Goal: Task Accomplishment & Management: Use online tool/utility

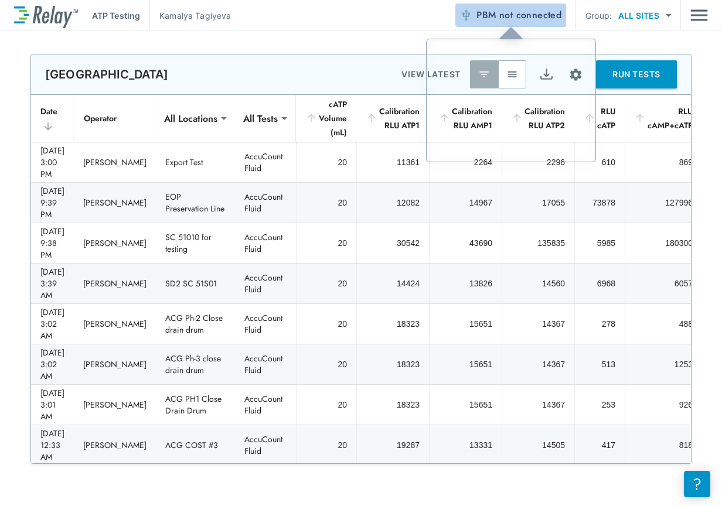
click at [519, 9] on span "not connected" at bounding box center [530, 14] width 62 height 13
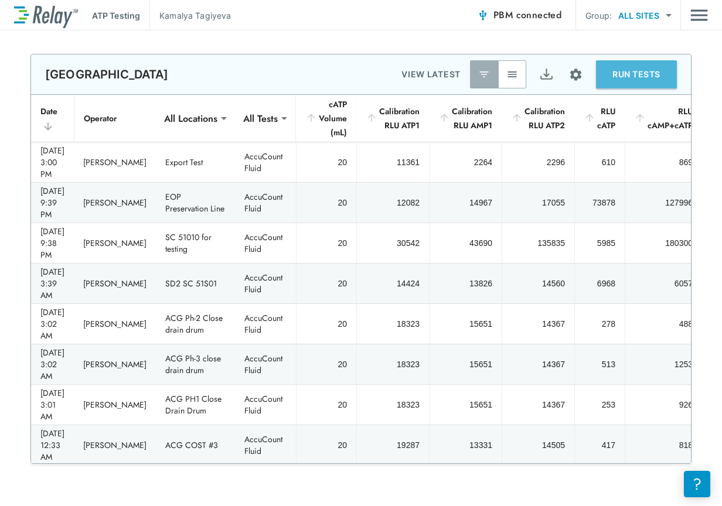
click at [621, 77] on button "RUN TESTS" at bounding box center [636, 74] width 81 height 28
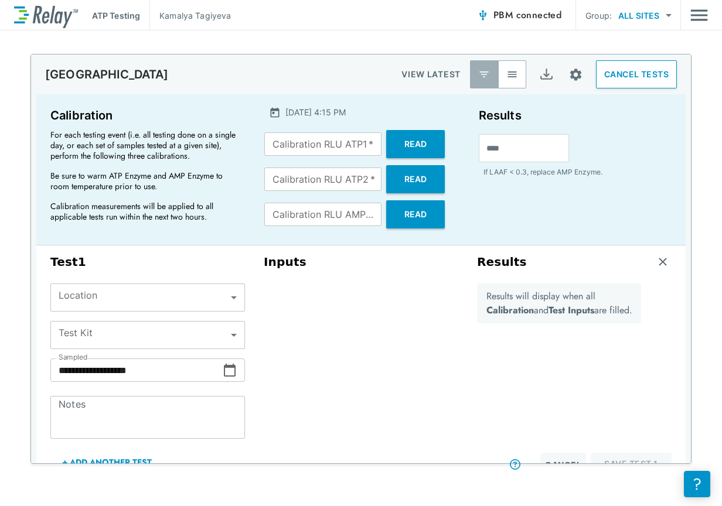
click at [227, 306] on body "**********" at bounding box center [361, 253] width 722 height 506
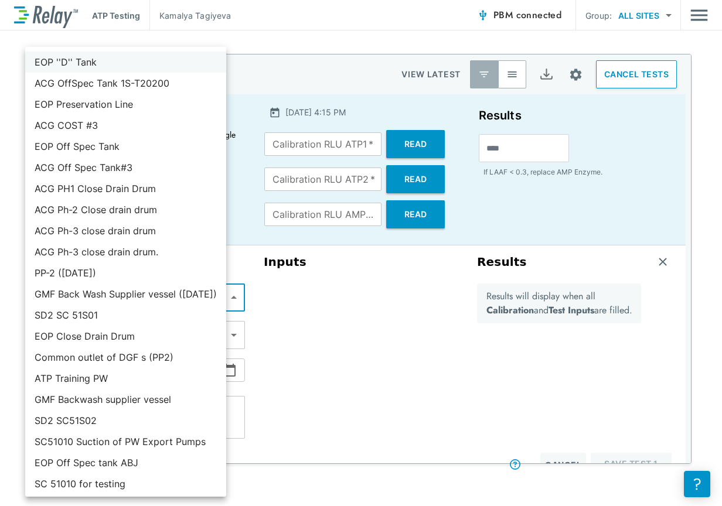
click at [75, 64] on li "EOP ''D'' Tank" at bounding box center [125, 62] width 201 height 21
type input "**********"
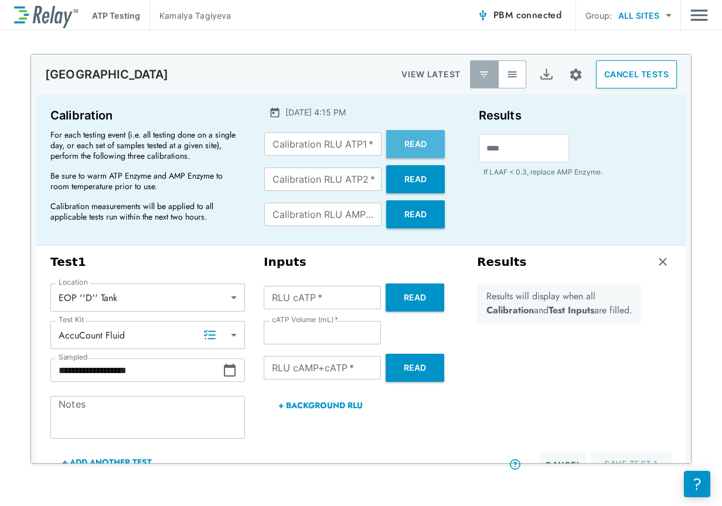
click at [416, 151] on button "Read" at bounding box center [415, 144] width 59 height 28
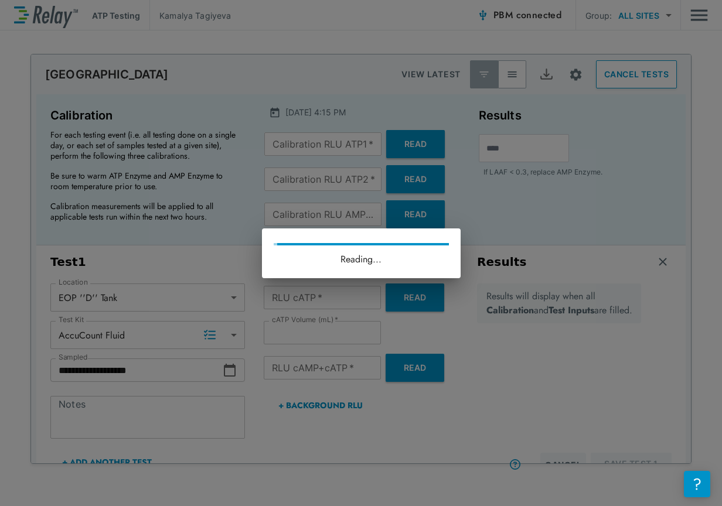
type input "*****"
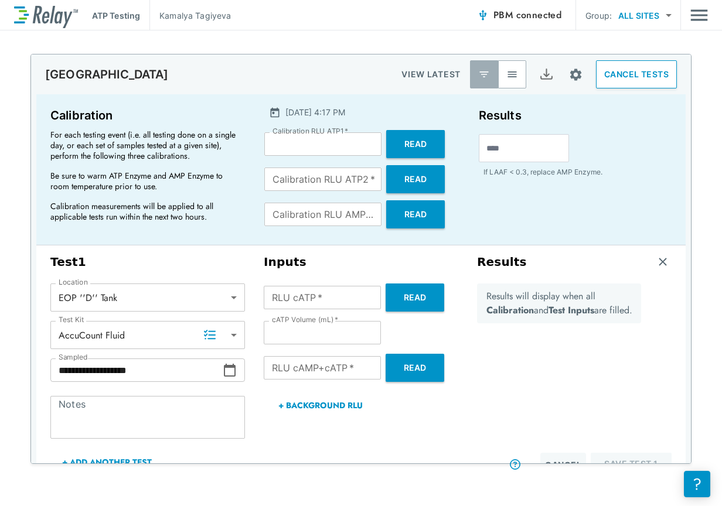
click at [418, 182] on button "Read" at bounding box center [415, 179] width 59 height 28
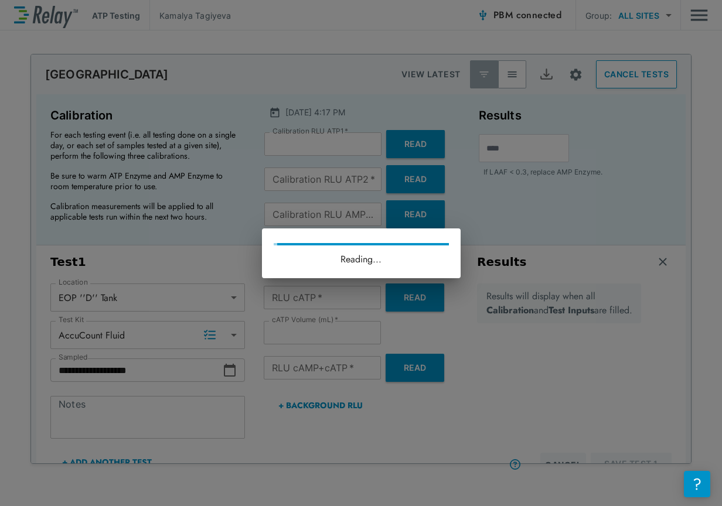
type input "*****"
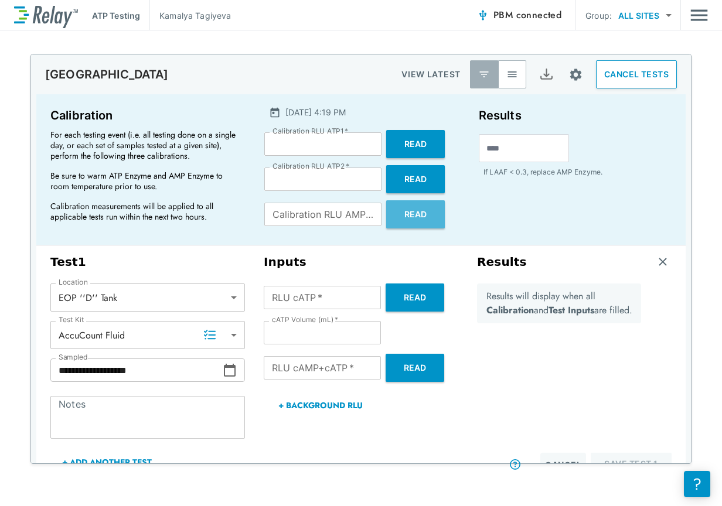
click at [419, 212] on button "Read" at bounding box center [415, 214] width 59 height 28
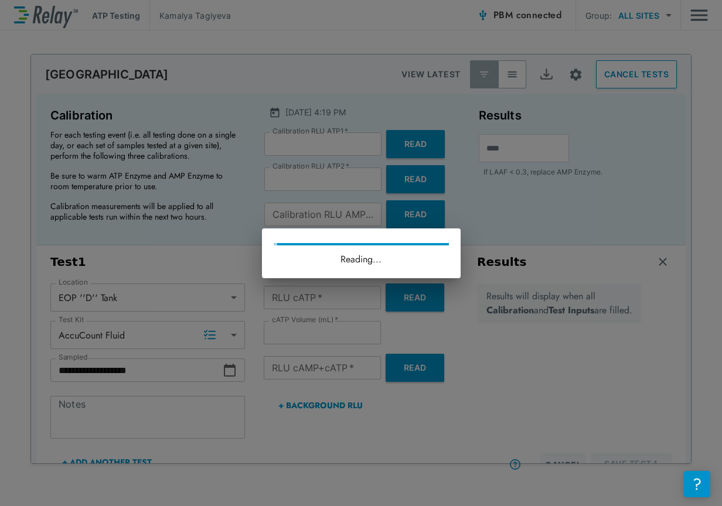
type input "*****"
type input "****"
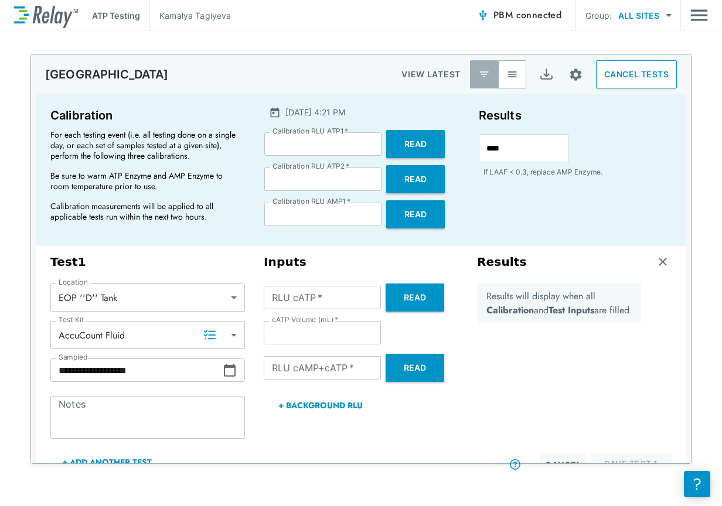
click at [425, 286] on button "Read" at bounding box center [415, 298] width 59 height 28
click at [404, 304] on button "Read" at bounding box center [415, 298] width 59 height 28
click at [657, 262] on img "button" at bounding box center [663, 262] width 12 height 12
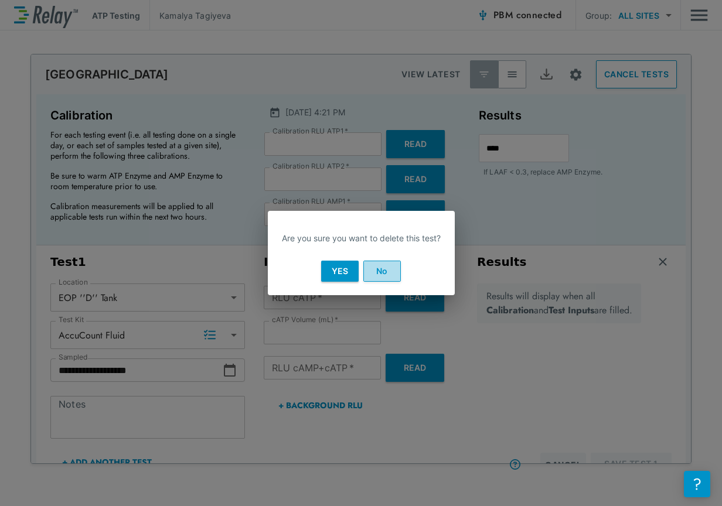
click at [391, 275] on button "No" at bounding box center [381, 271] width 37 height 21
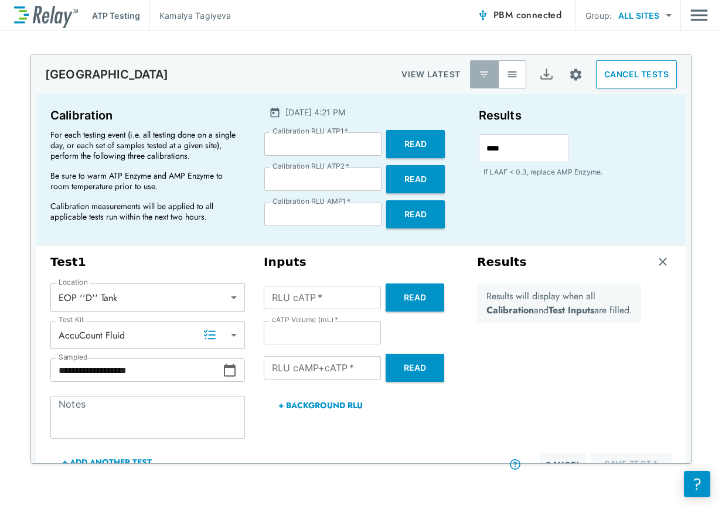
click at [399, 295] on button "Read" at bounding box center [415, 298] width 59 height 28
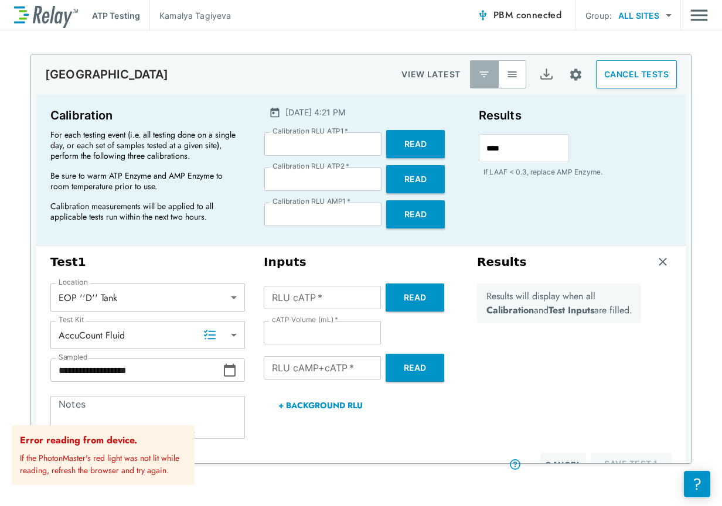
click at [398, 299] on button "Read" at bounding box center [415, 298] width 59 height 28
click at [511, 13] on span "PBM connected" at bounding box center [527, 15] width 68 height 16
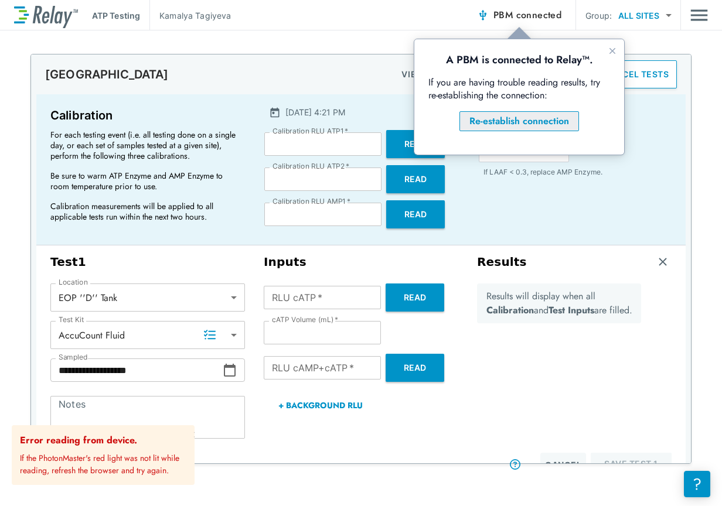
click at [521, 119] on div "Re-establish connection" at bounding box center [519, 121] width 100 height 14
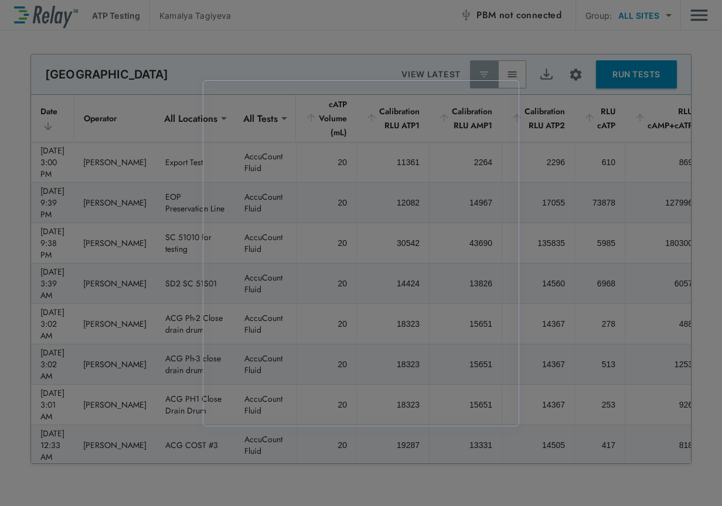
type input "*****"
type input "****"
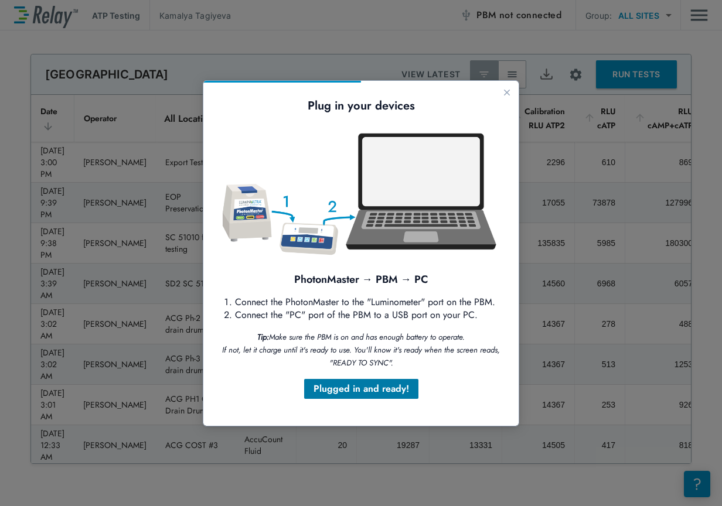
click at [401, 397] on button "Plugged in and ready!" at bounding box center [361, 389] width 114 height 20
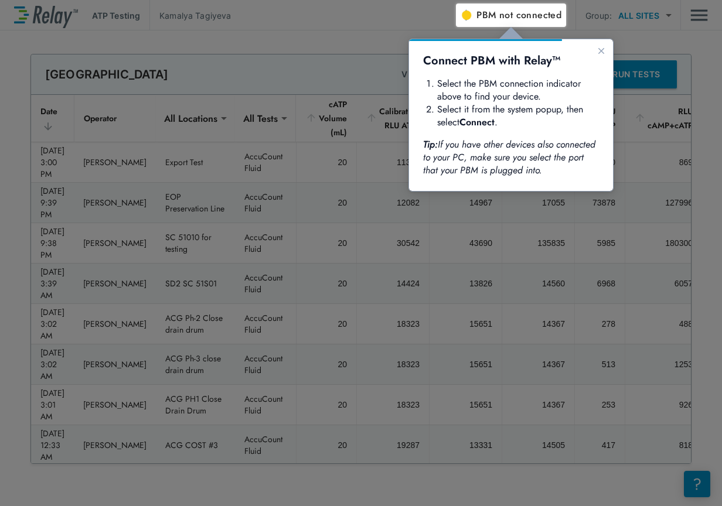
click at [521, 3] on div at bounding box center [283, 2] width 566 height 4
click at [510, 15] on span "not connected" at bounding box center [530, 14] width 62 height 13
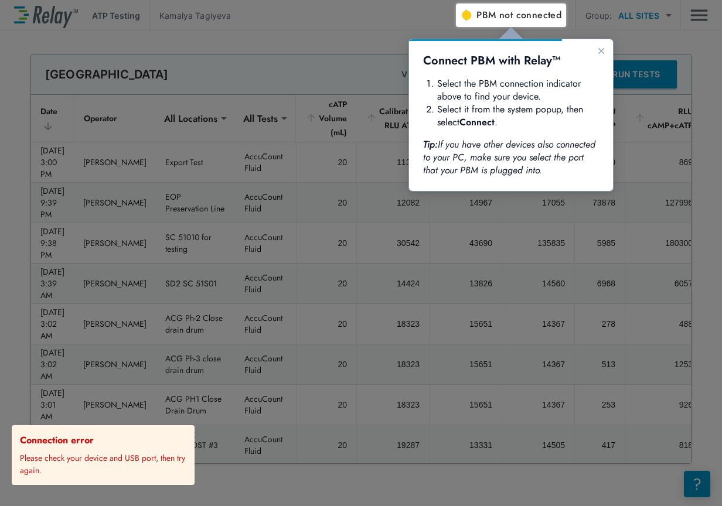
click at [489, 11] on span "PBM not connected" at bounding box center [518, 15] width 85 height 16
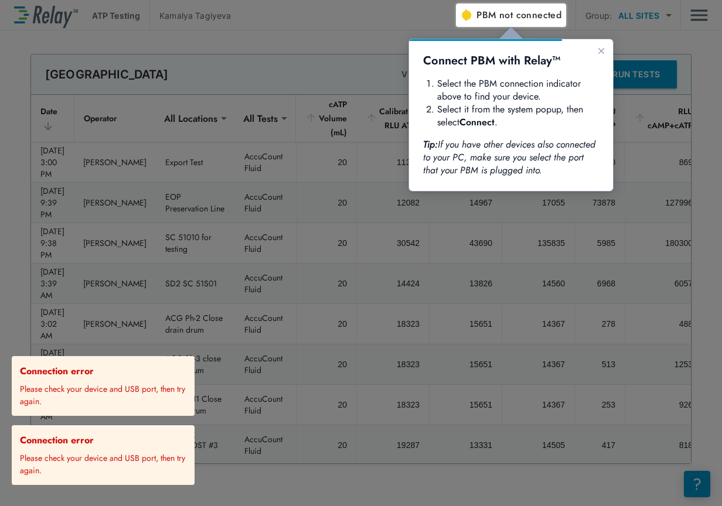
click at [482, 19] on span "PBM not connected" at bounding box center [518, 15] width 85 height 16
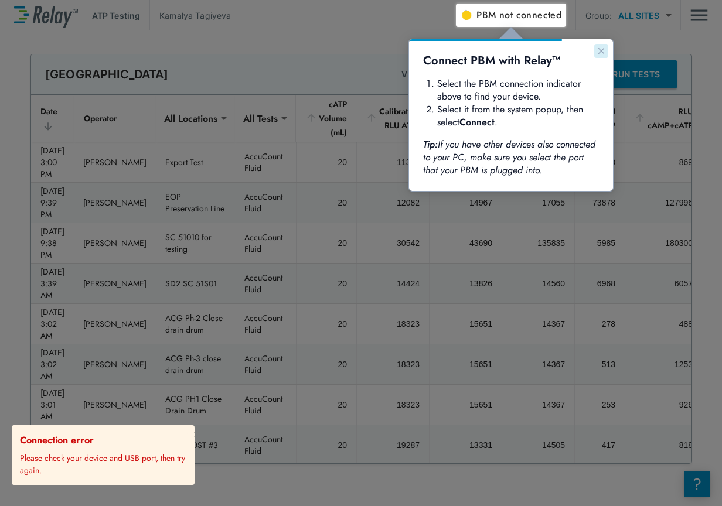
click at [595, 52] on button "Close guide" at bounding box center [601, 51] width 14 height 14
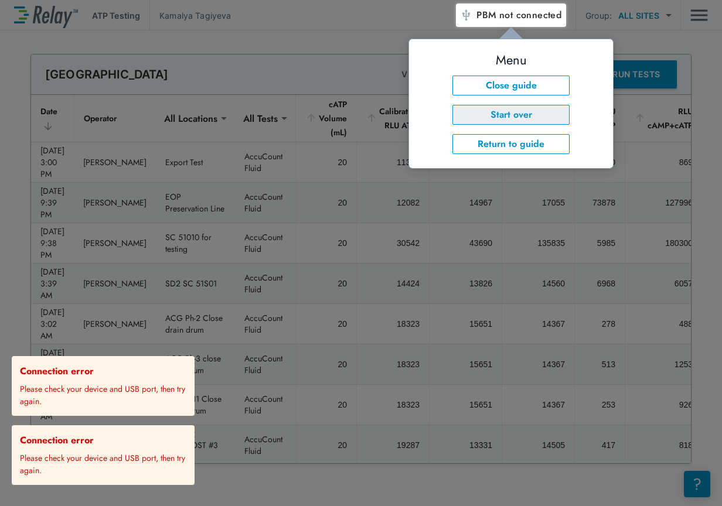
click at [548, 114] on button "Start over" at bounding box center [510, 115] width 117 height 20
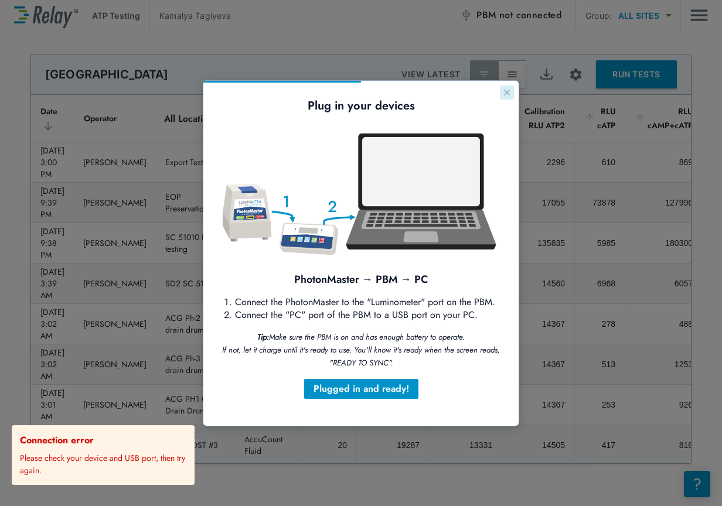
click at [511, 94] on icon "Close guide" at bounding box center [506, 92] width 9 height 9
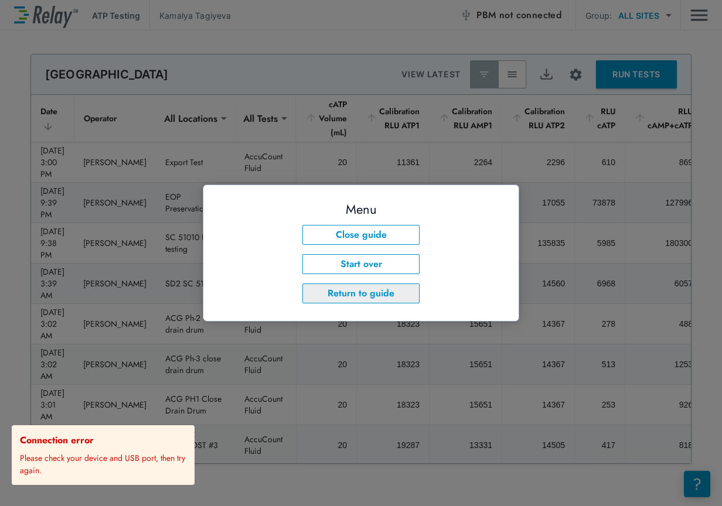
click at [403, 295] on button "Return to guide" at bounding box center [360, 294] width 117 height 20
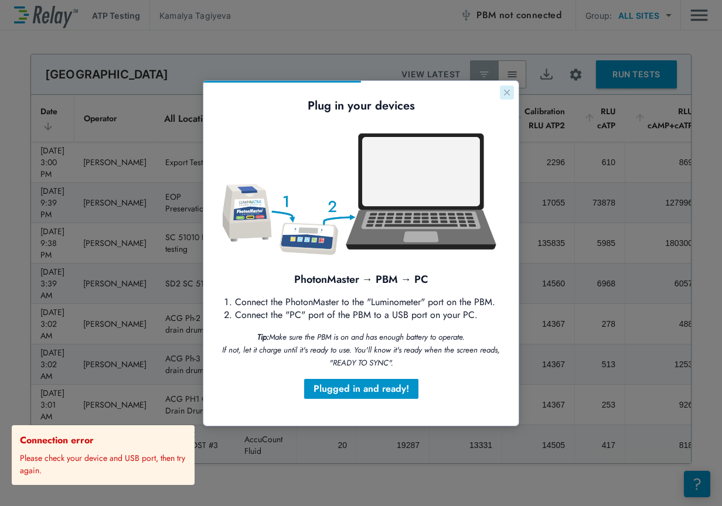
click at [506, 97] on button "Close guide" at bounding box center [507, 93] width 14 height 14
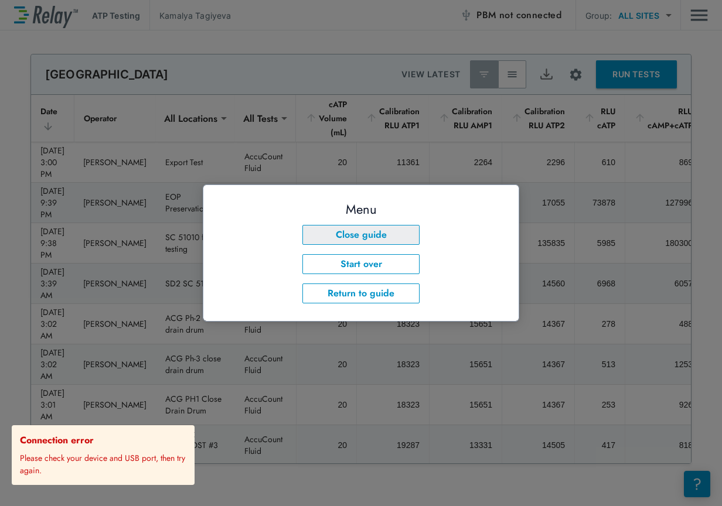
click at [384, 232] on button "Close guide" at bounding box center [360, 235] width 117 height 20
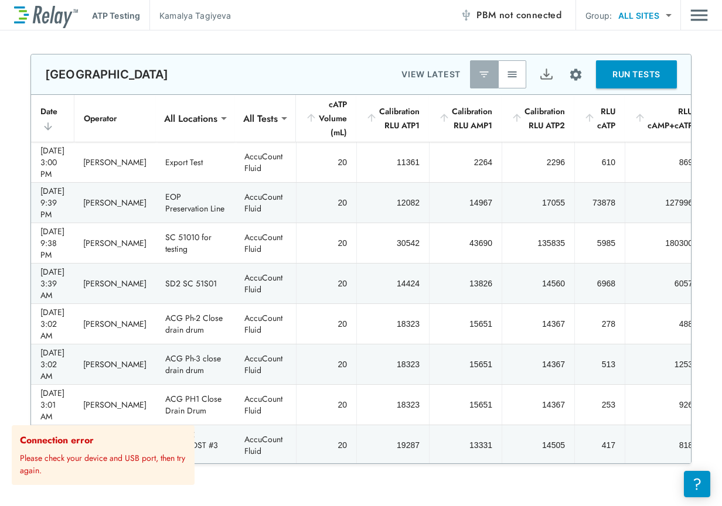
click at [519, 16] on span "not connected" at bounding box center [530, 14] width 62 height 13
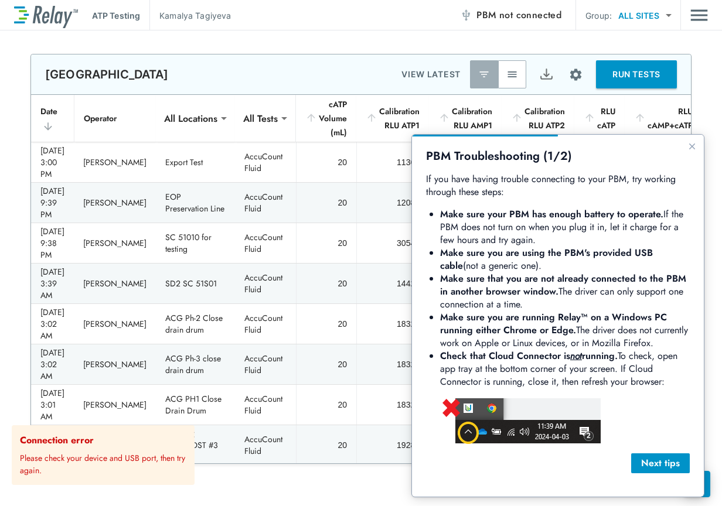
click at [684, 148] on div "PBM Troubleshooting (1/2) If you have having trouble connecting to your PBM, tr…" at bounding box center [558, 316] width 292 height 362
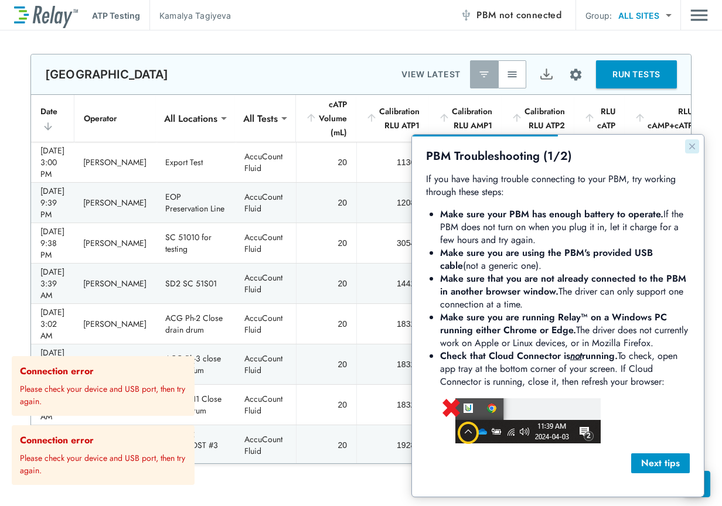
click at [692, 146] on icon "Close guide" at bounding box center [692, 147] width 6 height 6
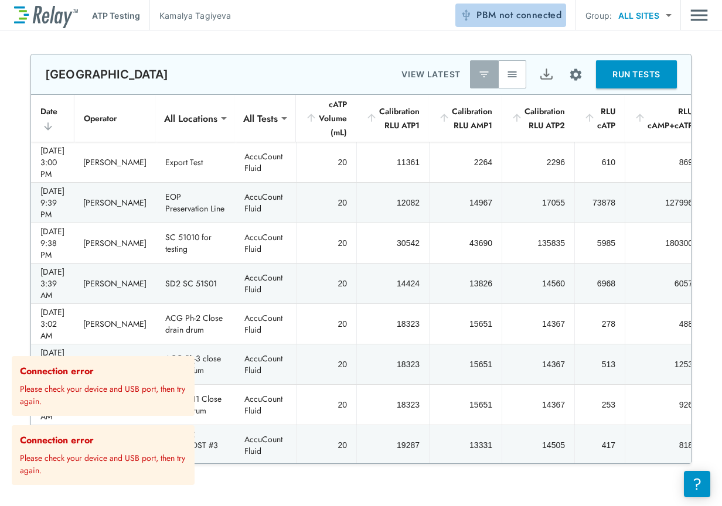
click at [524, 15] on span "not connected" at bounding box center [530, 14] width 62 height 13
click at [517, 17] on span "not connected" at bounding box center [530, 14] width 62 height 13
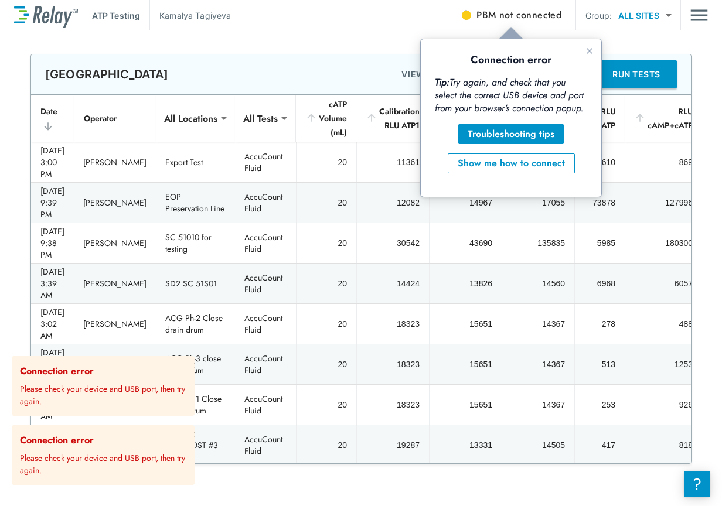
click at [523, 16] on span "not connected" at bounding box center [530, 14] width 62 height 13
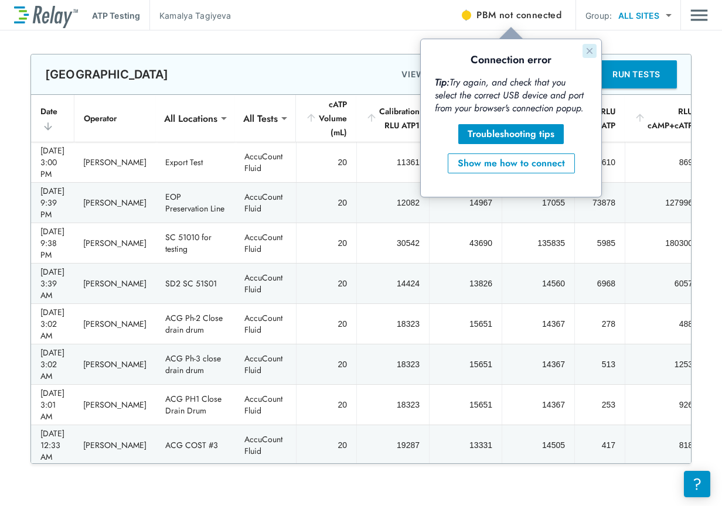
click at [586, 51] on icon "Close guide" at bounding box center [589, 50] width 9 height 9
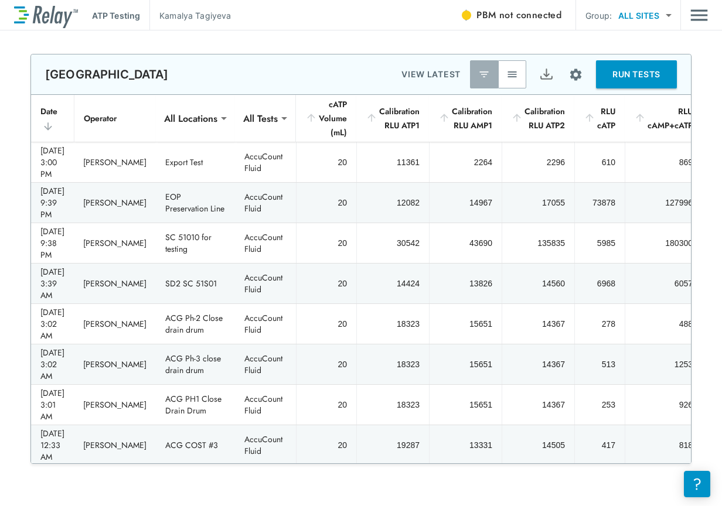
click at [488, 17] on span "PBM not connected" at bounding box center [518, 15] width 85 height 16
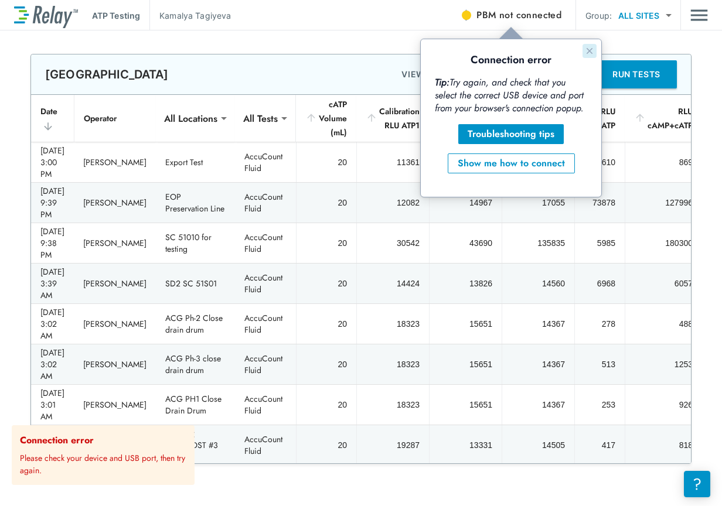
click at [588, 53] on icon "Close guide" at bounding box center [589, 51] width 6 height 6
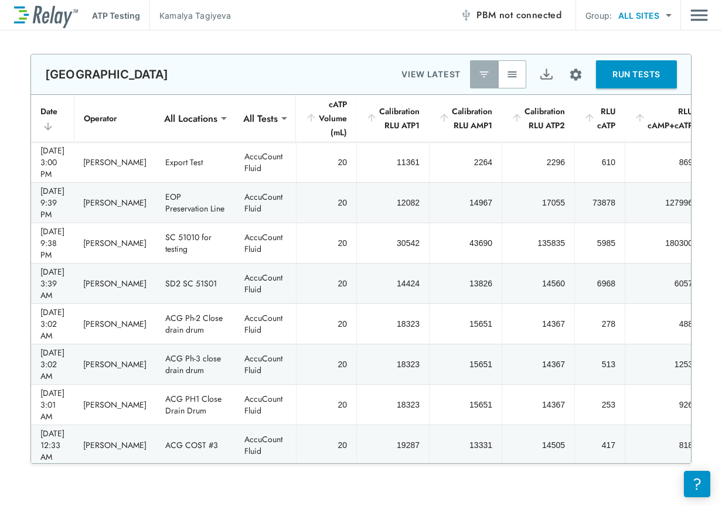
type input "*****"
type input "****"
click at [519, 13] on span "not connected" at bounding box center [530, 14] width 62 height 13
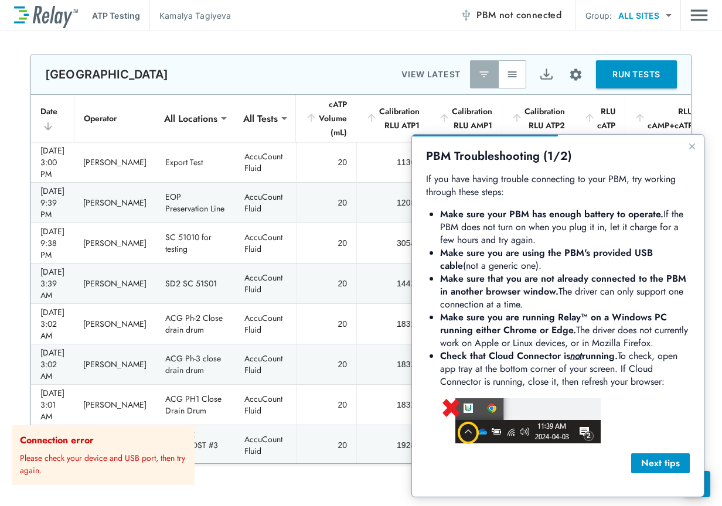
click at [482, 18] on span "PBM not connected" at bounding box center [518, 15] width 85 height 16
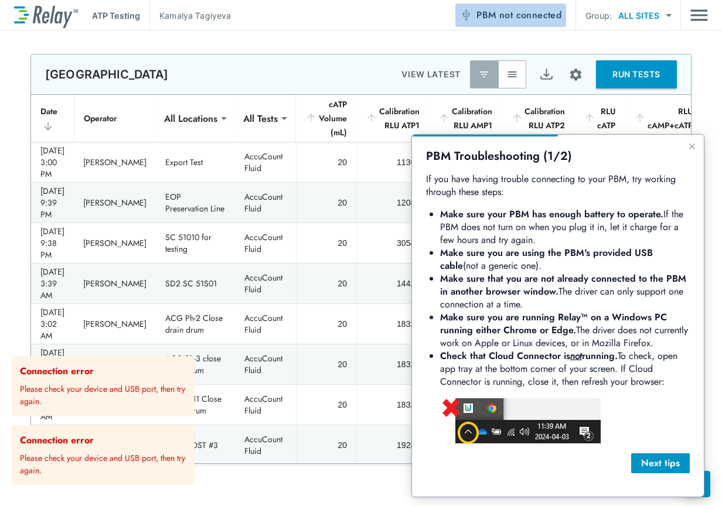
click at [506, 16] on span "not connected" at bounding box center [530, 14] width 62 height 13
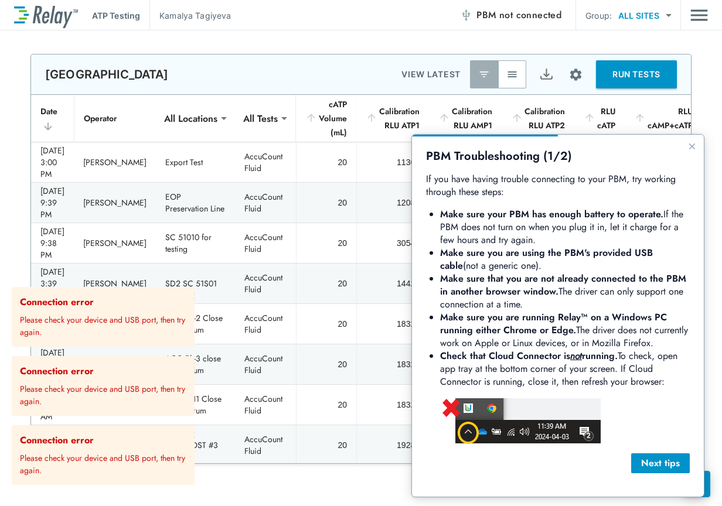
click at [510, 20] on span "not connected" at bounding box center [530, 14] width 62 height 13
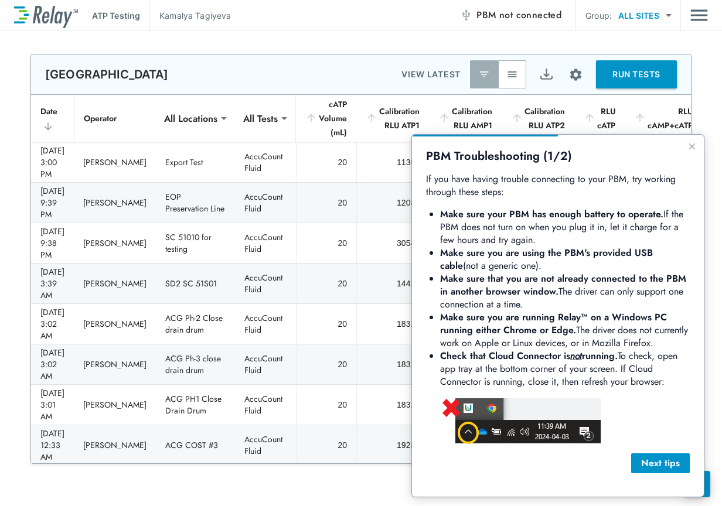
click at [503, 12] on span "not connected" at bounding box center [530, 14] width 62 height 13
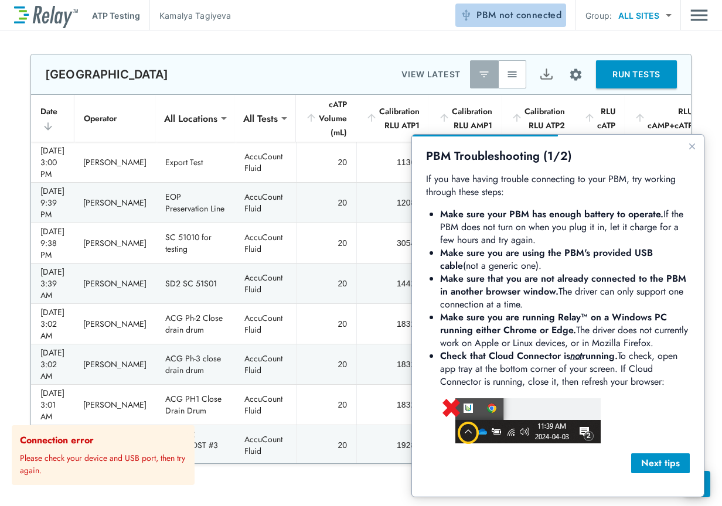
click at [545, 21] on span "not connected" at bounding box center [530, 14] width 62 height 13
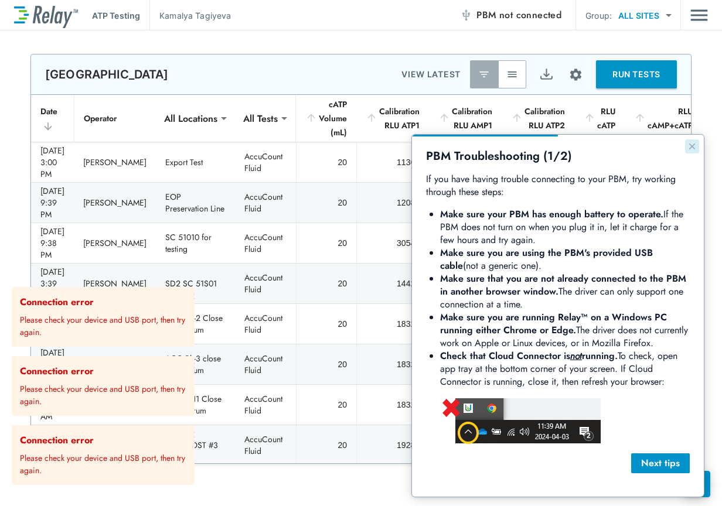
click at [690, 144] on icon "Close guide" at bounding box center [691, 146] width 9 height 9
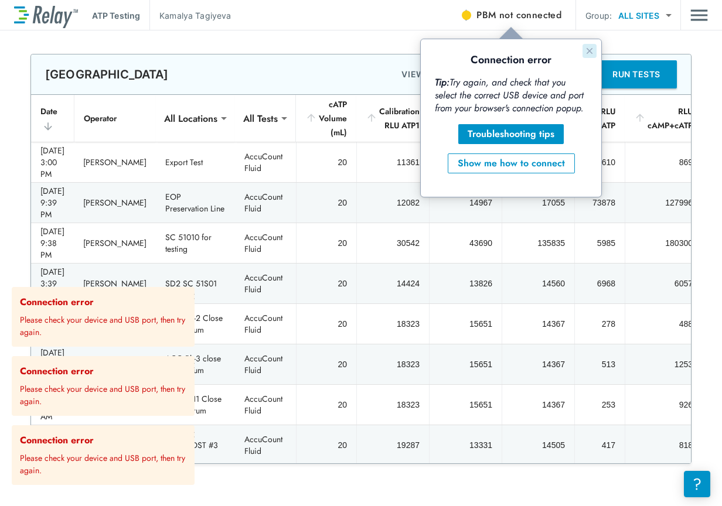
click at [595, 48] on button "Close guide" at bounding box center [589, 51] width 14 height 14
click at [506, 16] on span "not connected" at bounding box center [530, 14] width 62 height 13
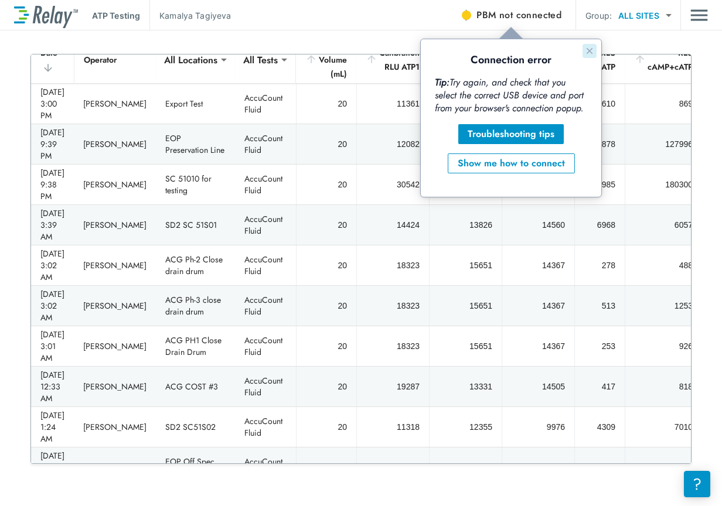
click at [590, 49] on icon "Close guide" at bounding box center [589, 50] width 9 height 9
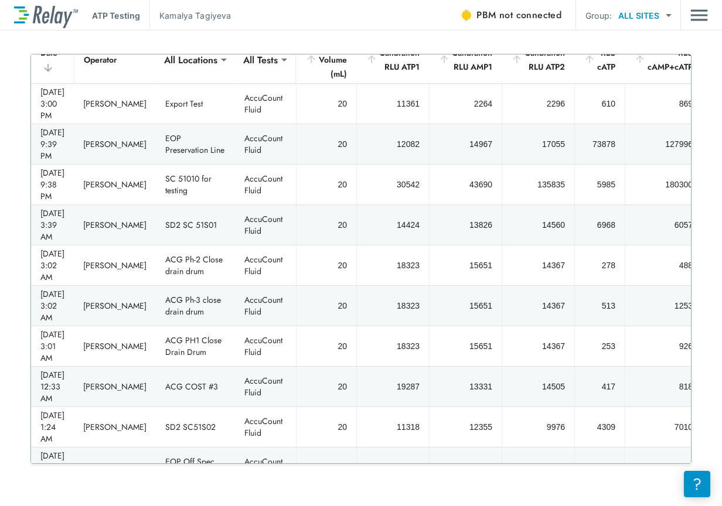
click at [533, 17] on span "not connected" at bounding box center [530, 14] width 62 height 13
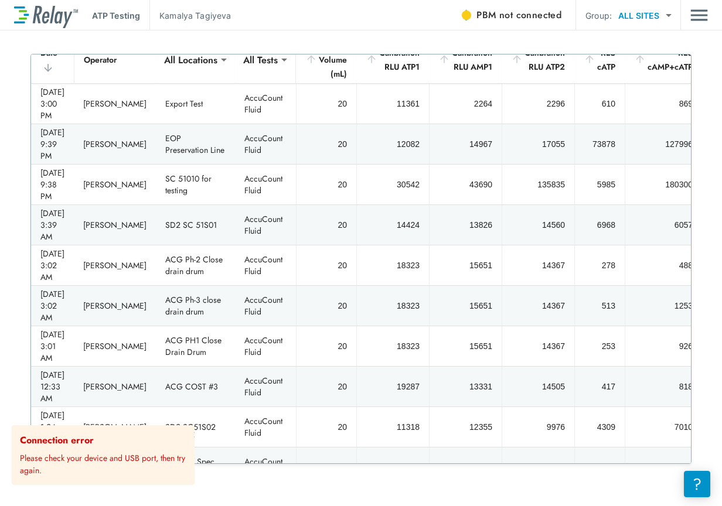
click at [554, 25] on button "PBM not connected" at bounding box center [510, 15] width 111 height 23
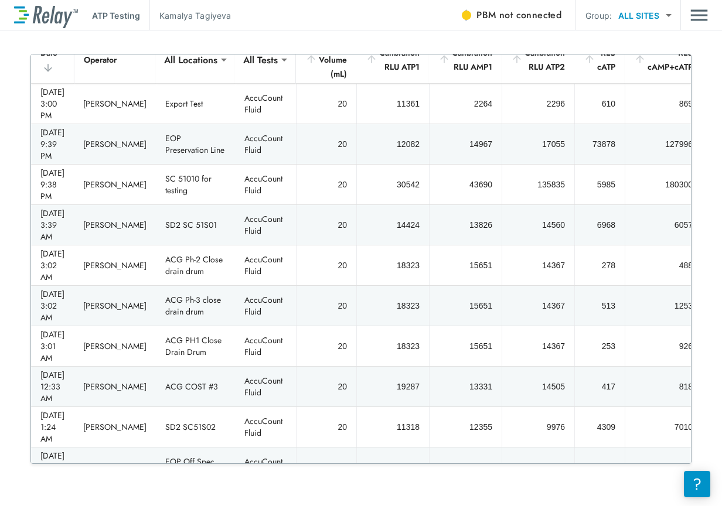
click at [509, 30] on div "**********" at bounding box center [361, 268] width 722 height 476
click at [514, 20] on span "not connected" at bounding box center [530, 14] width 62 height 13
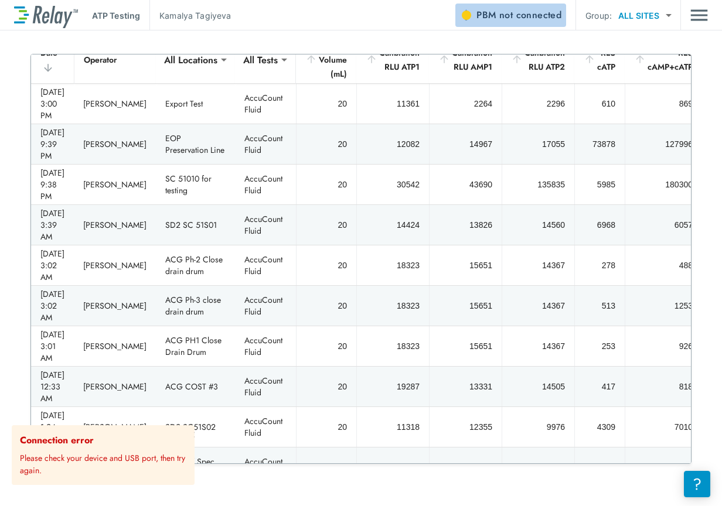
click at [528, 20] on span "not connected" at bounding box center [530, 14] width 62 height 13
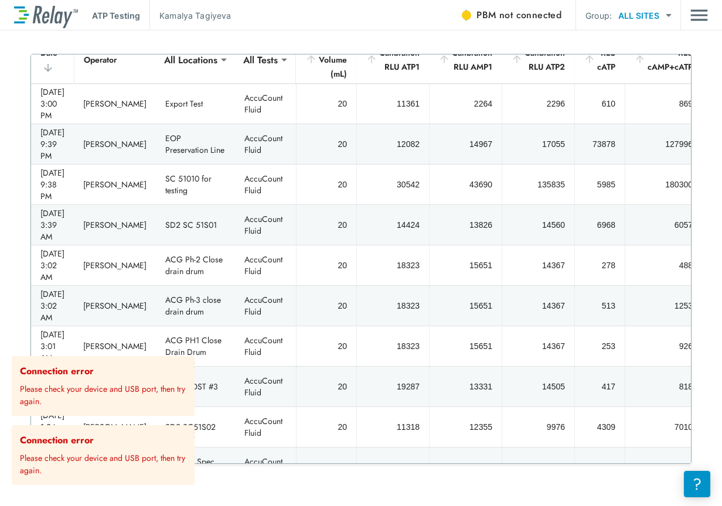
click at [481, 11] on span "PBM not connected" at bounding box center [518, 15] width 85 height 16
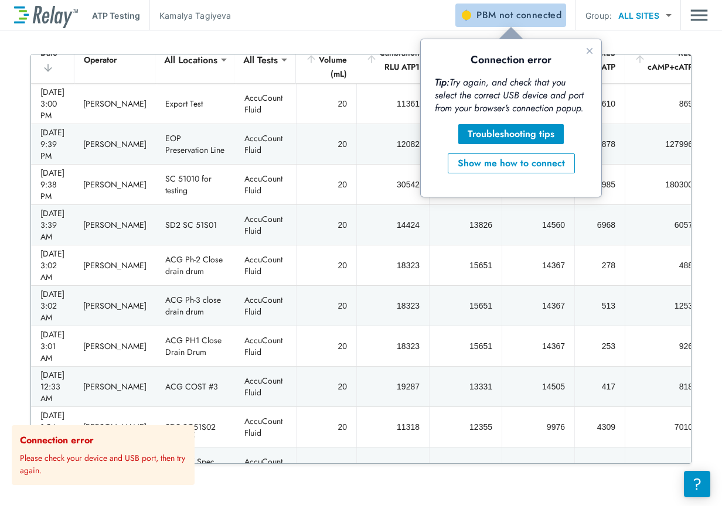
click at [487, 13] on span "PBM not connected" at bounding box center [518, 15] width 85 height 16
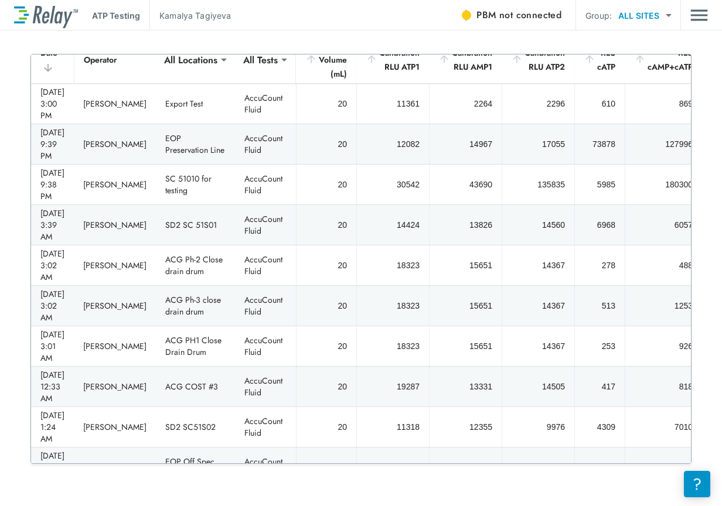
click at [494, 17] on span "PBM not connected" at bounding box center [518, 15] width 85 height 16
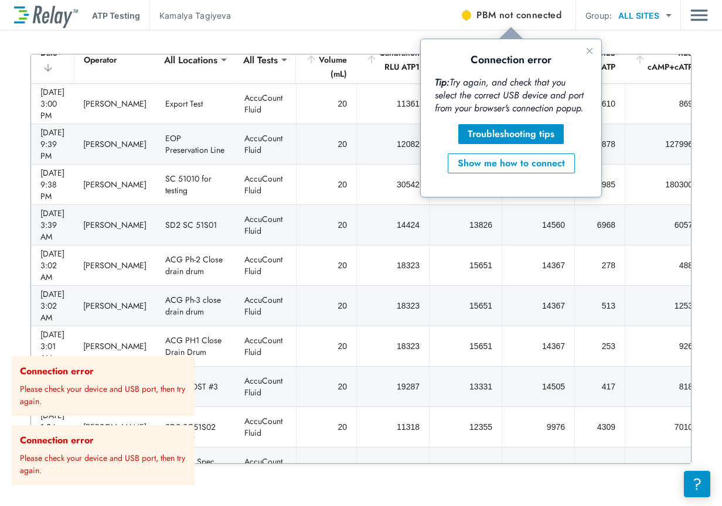
click at [482, 11] on span "PBM not connected" at bounding box center [518, 15] width 85 height 16
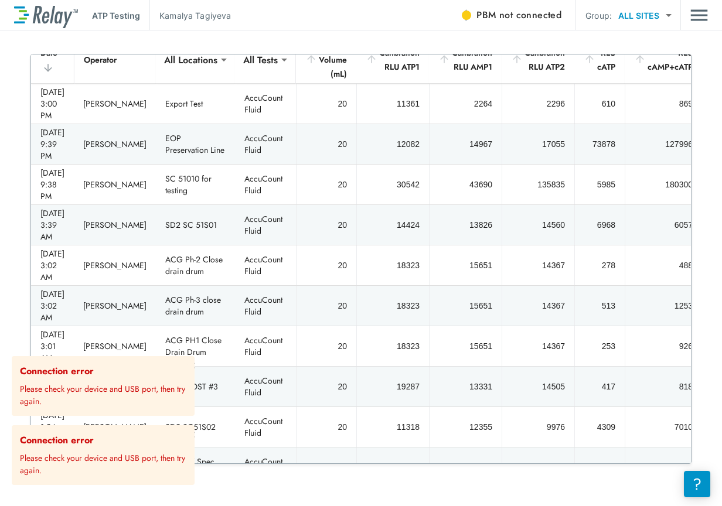
click at [468, 19] on div at bounding box center [466, 15] width 9 height 9
click at [513, 11] on span "not connected" at bounding box center [530, 14] width 62 height 13
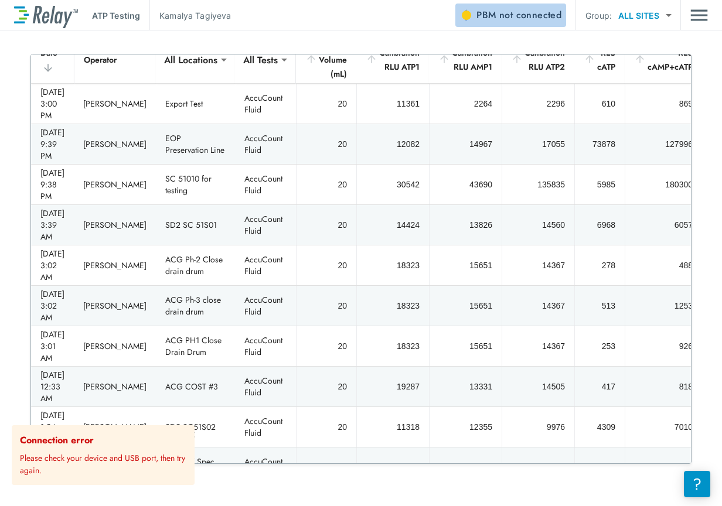
click at [522, 18] on span "not connected" at bounding box center [530, 14] width 62 height 13
click at [488, 12] on span "PBM not connected" at bounding box center [518, 15] width 85 height 16
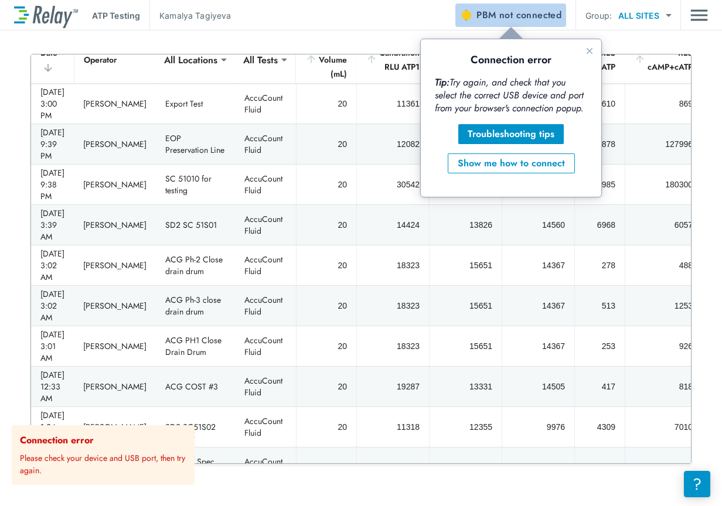
click at [505, 14] on span "not connected" at bounding box center [530, 14] width 62 height 13
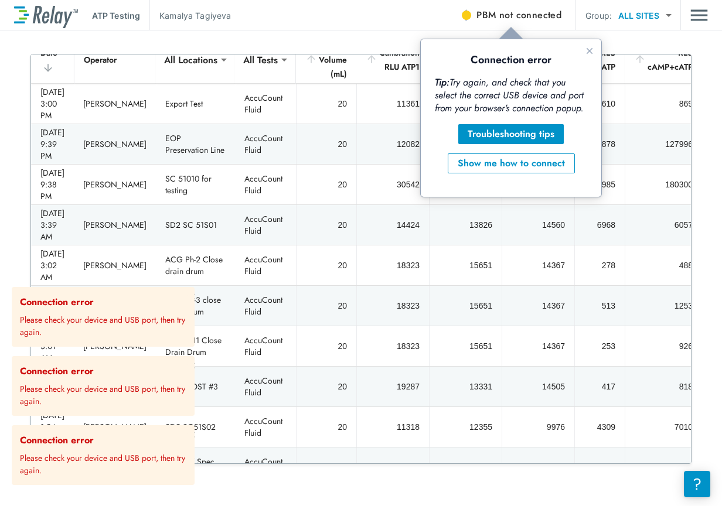
click at [494, 16] on span "PBM not connected" at bounding box center [518, 15] width 85 height 16
click at [511, 16] on span "not connected" at bounding box center [530, 14] width 62 height 13
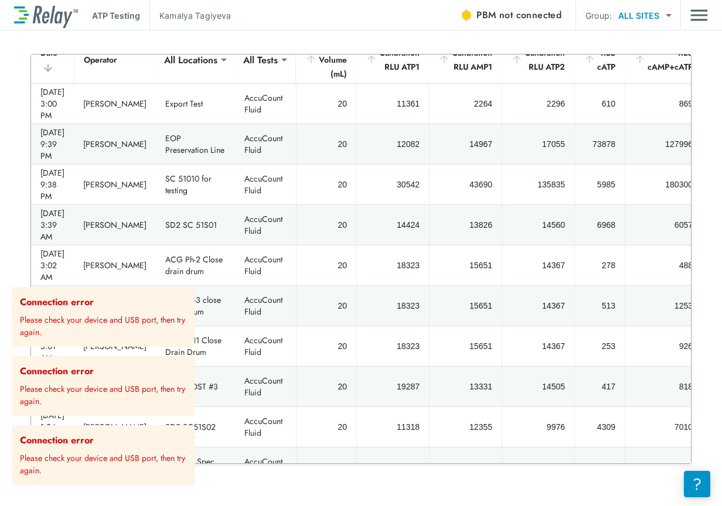
click at [497, 19] on span "PBM not connected" at bounding box center [518, 15] width 85 height 16
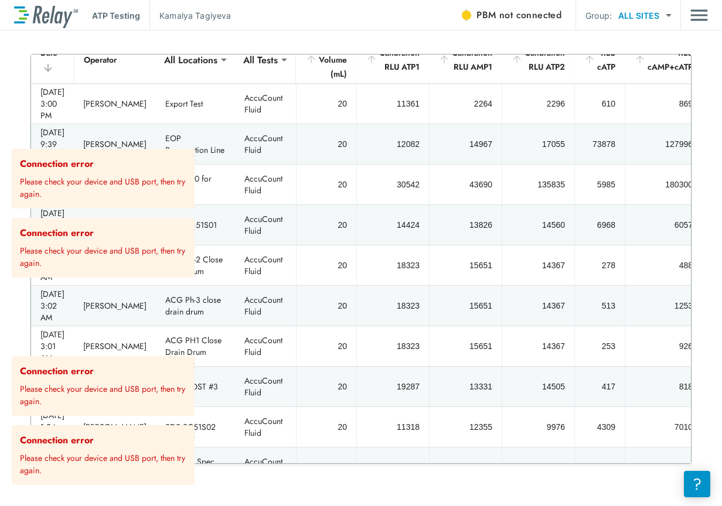
click at [484, 14] on span "PBM not connected" at bounding box center [518, 15] width 85 height 16
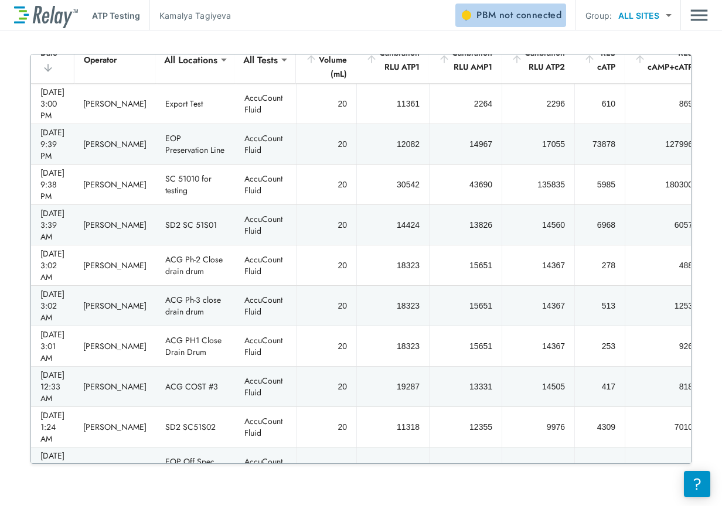
click at [503, 16] on span "not connected" at bounding box center [530, 14] width 62 height 13
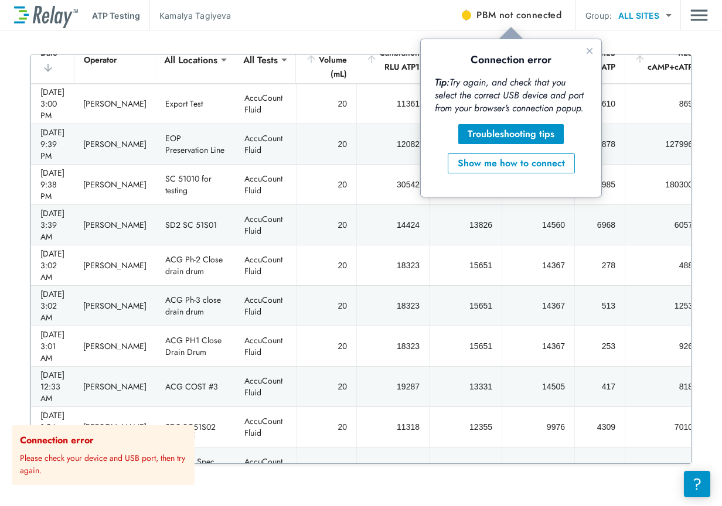
click at [515, 17] on span "not connected" at bounding box center [530, 14] width 62 height 13
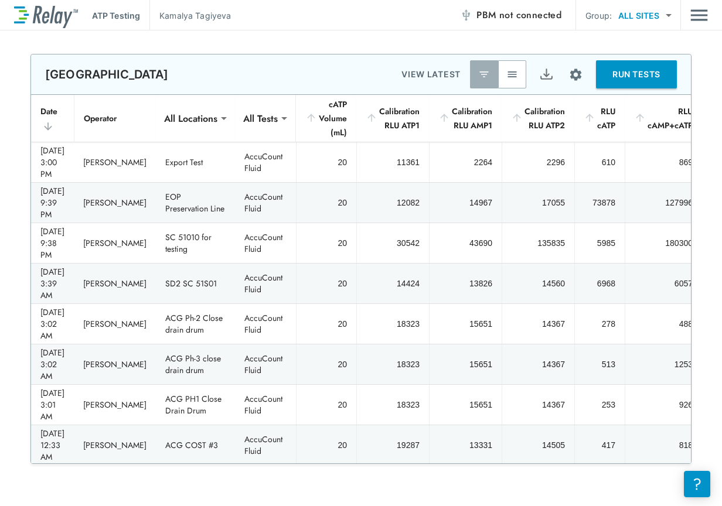
type input "*****"
type input "****"
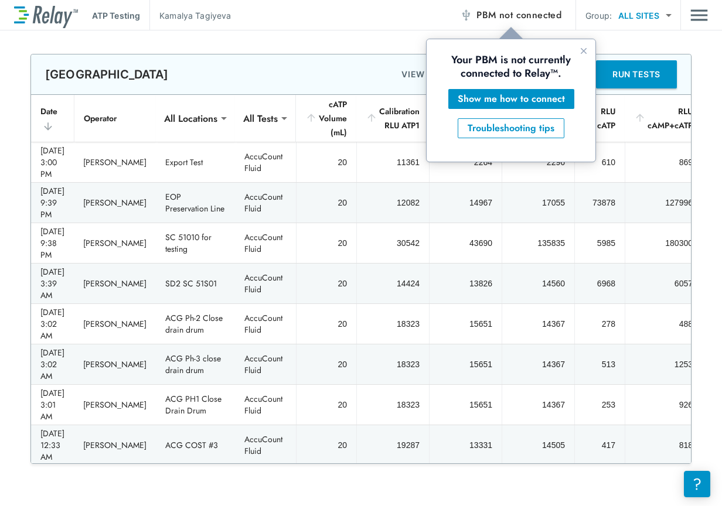
click at [526, 15] on span "not connected" at bounding box center [530, 14] width 62 height 13
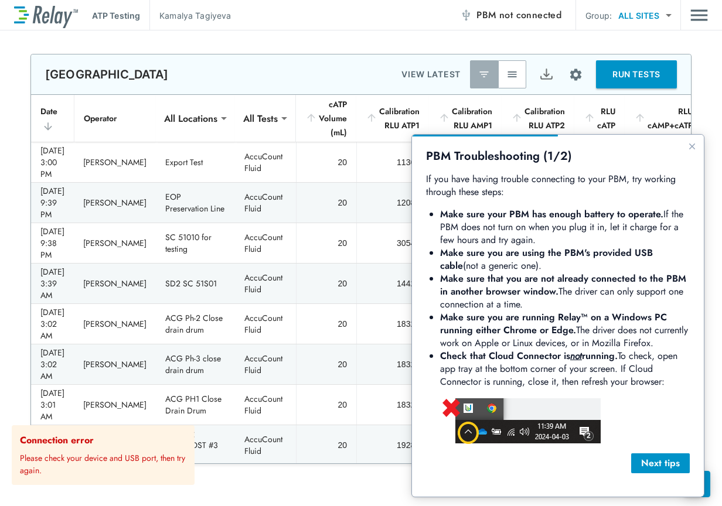
click at [528, 11] on span "not connected" at bounding box center [530, 14] width 62 height 13
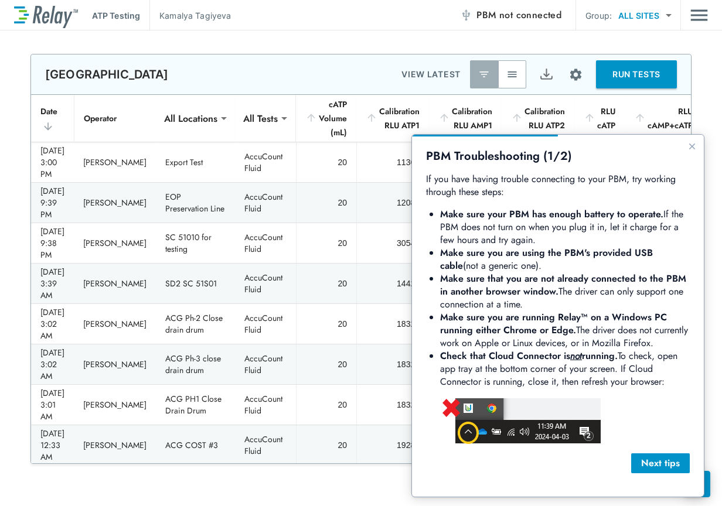
click at [512, 16] on span "not connected" at bounding box center [530, 14] width 62 height 13
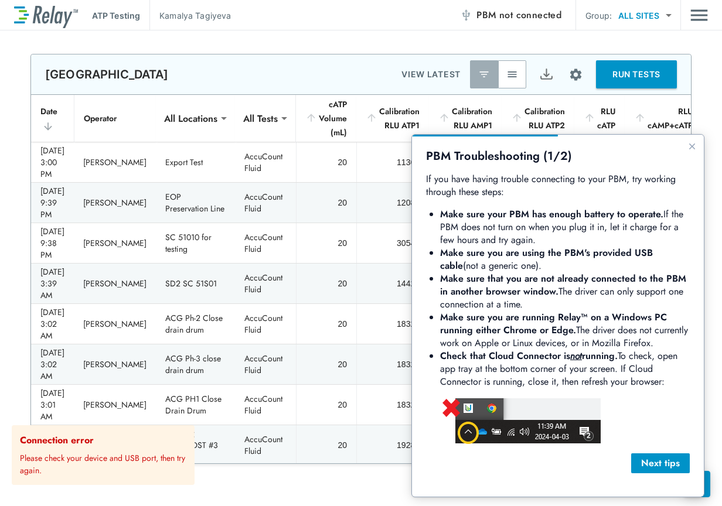
click at [484, 16] on span "PBM not connected" at bounding box center [518, 15] width 85 height 16
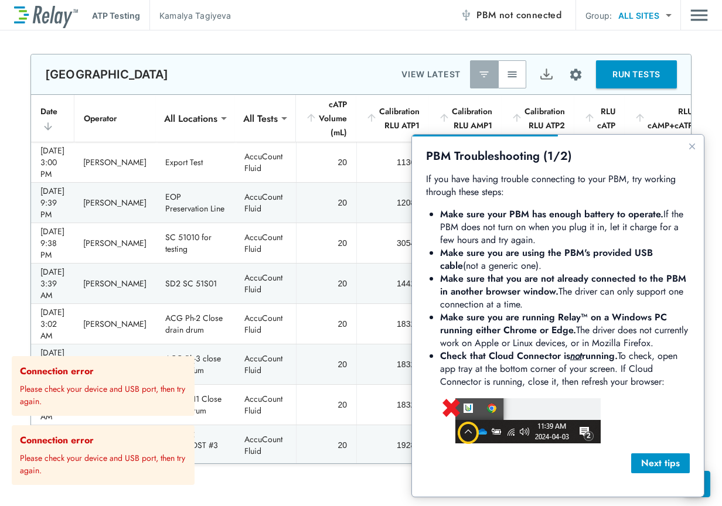
click at [470, 9] on button "PBM not connected" at bounding box center [510, 15] width 111 height 23
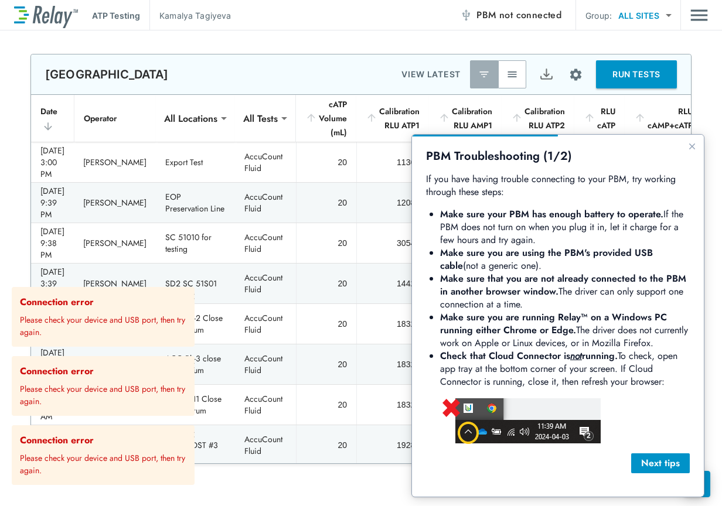
scroll to position [59, 0]
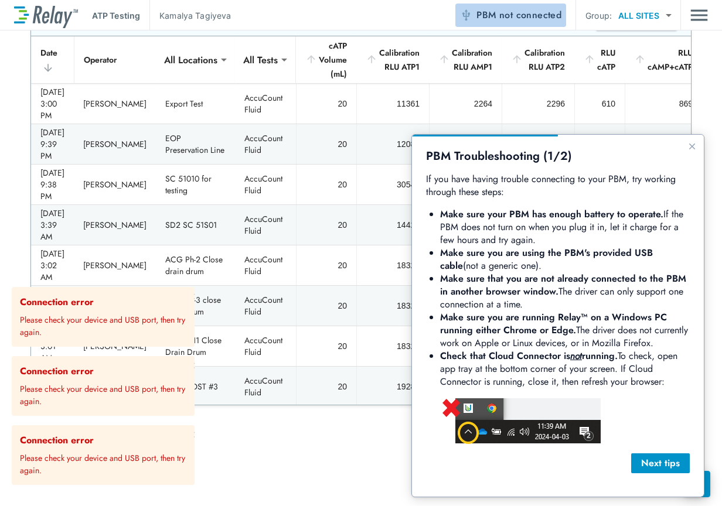
click at [513, 11] on span "not connected" at bounding box center [530, 14] width 62 height 13
click at [509, 17] on span "not connected" at bounding box center [530, 14] width 62 height 13
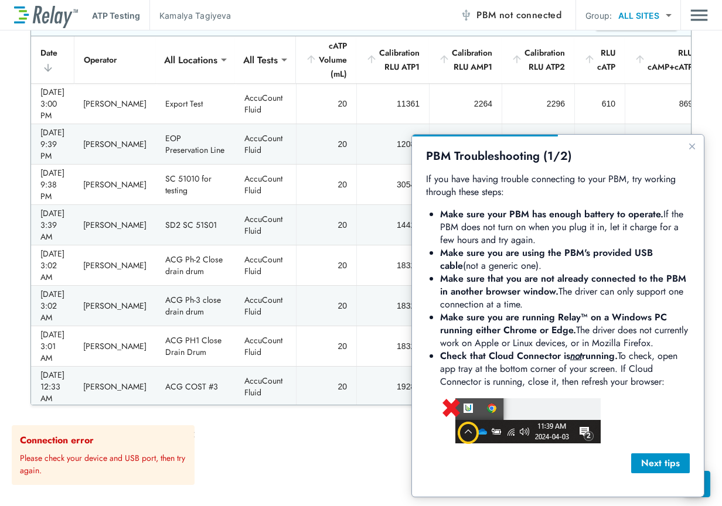
scroll to position [0, 0]
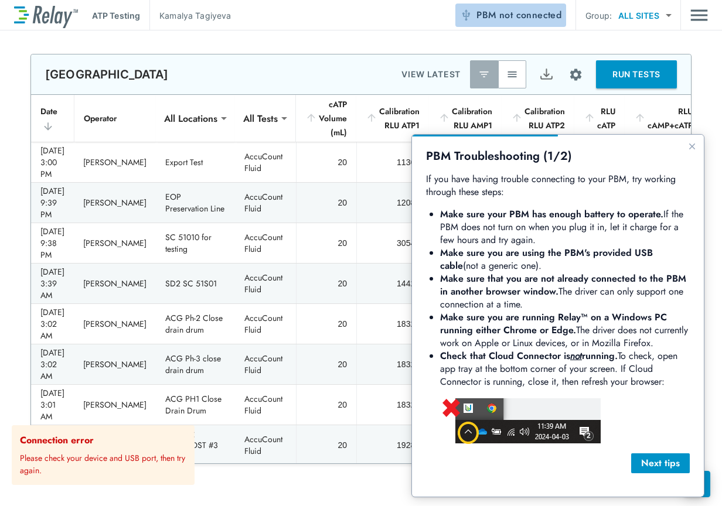
click at [527, 23] on span "PBM not connected" at bounding box center [518, 15] width 85 height 16
click at [524, 19] on span "not connected" at bounding box center [530, 14] width 62 height 13
click at [504, 11] on span "not connected" at bounding box center [530, 14] width 62 height 13
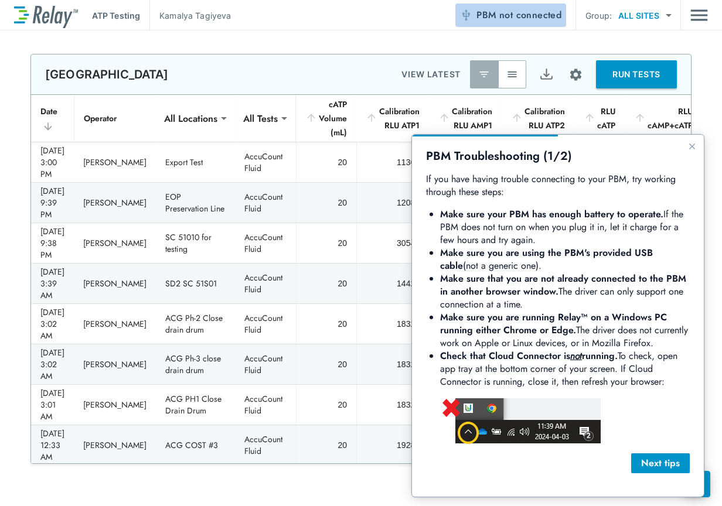
click at [516, 20] on span "not connected" at bounding box center [530, 14] width 62 height 13
click at [510, 16] on span "not connected" at bounding box center [530, 14] width 62 height 13
click at [693, 145] on icon "Close guide" at bounding box center [691, 146] width 9 height 9
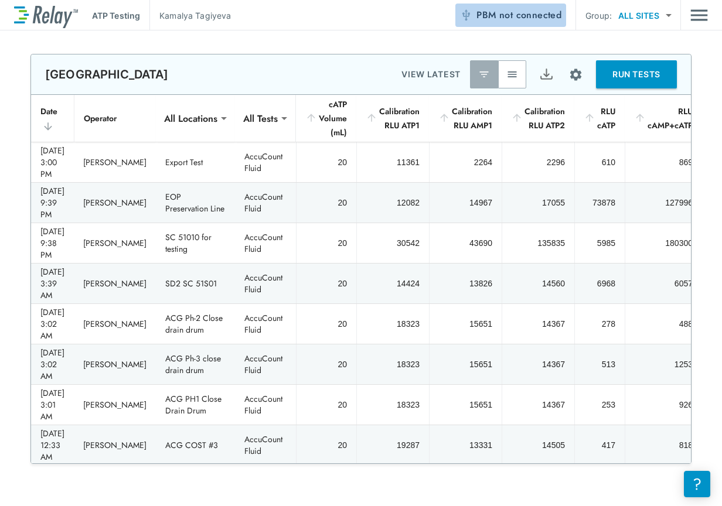
click at [488, 14] on span "PBM not connected" at bounding box center [518, 15] width 85 height 16
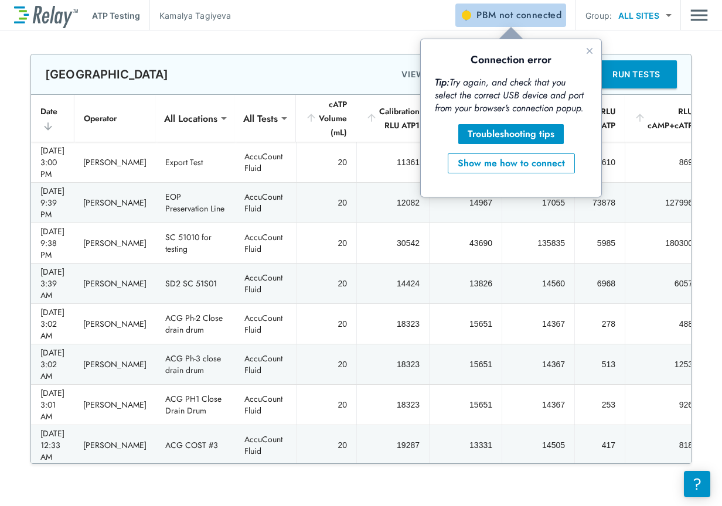
click at [488, 18] on span "PBM not connected" at bounding box center [518, 15] width 85 height 16
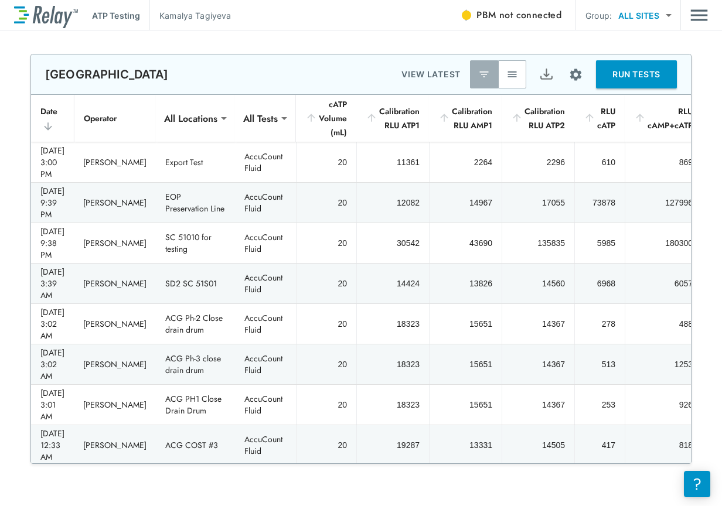
click at [505, 24] on button "PBM not connected" at bounding box center [510, 15] width 111 height 23
click at [499, 16] on span "PBM not connected" at bounding box center [518, 15] width 85 height 16
click at [501, 11] on span "not connected" at bounding box center [530, 14] width 62 height 13
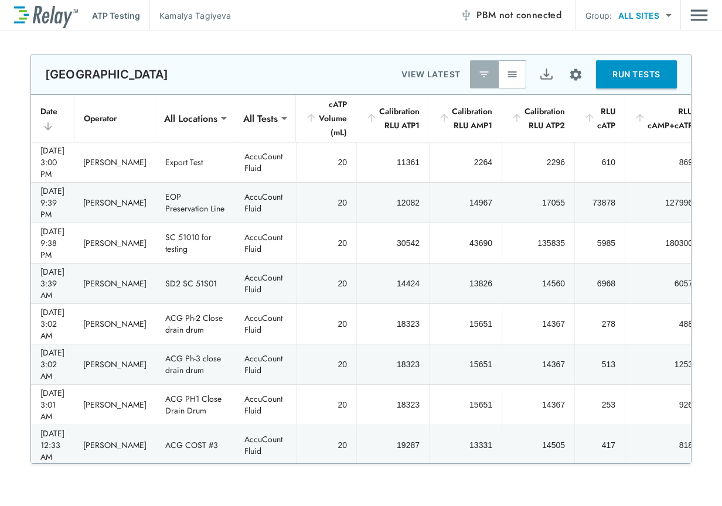
type input "*****"
type input "****"
click at [519, 19] on span "not connected" at bounding box center [530, 14] width 62 height 13
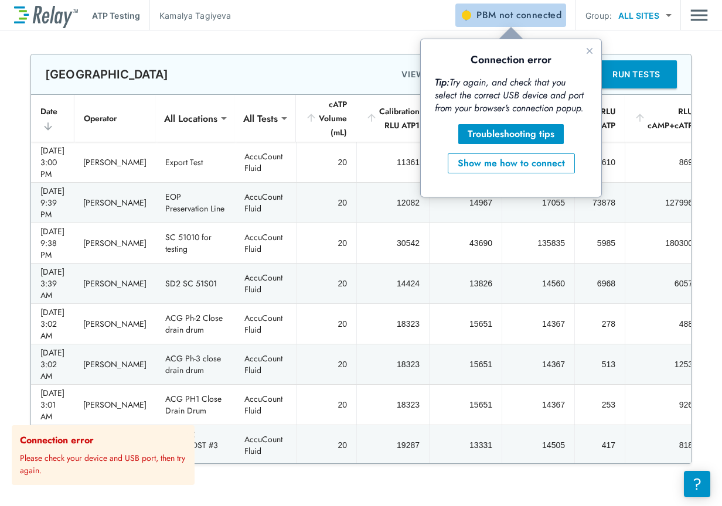
click at [516, 18] on span "not connected" at bounding box center [530, 14] width 62 height 13
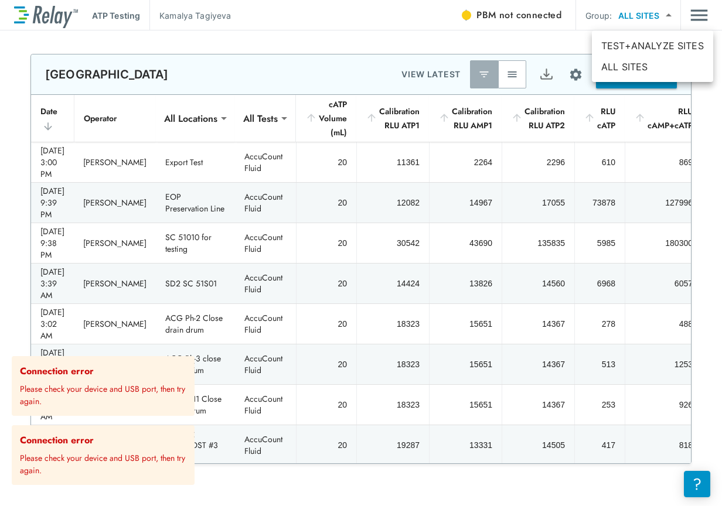
click at [649, 14] on body "**********" at bounding box center [361, 253] width 722 height 506
click at [649, 14] on div at bounding box center [361, 253] width 722 height 506
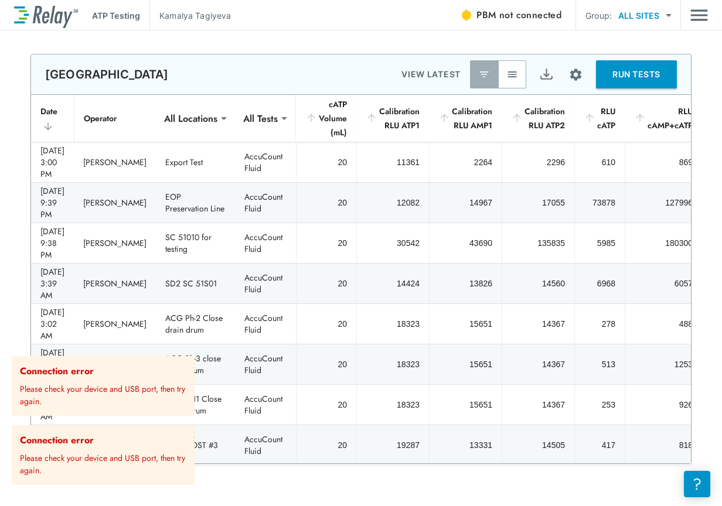
click at [623, 12] on body "**********" at bounding box center [361, 253] width 722 height 506
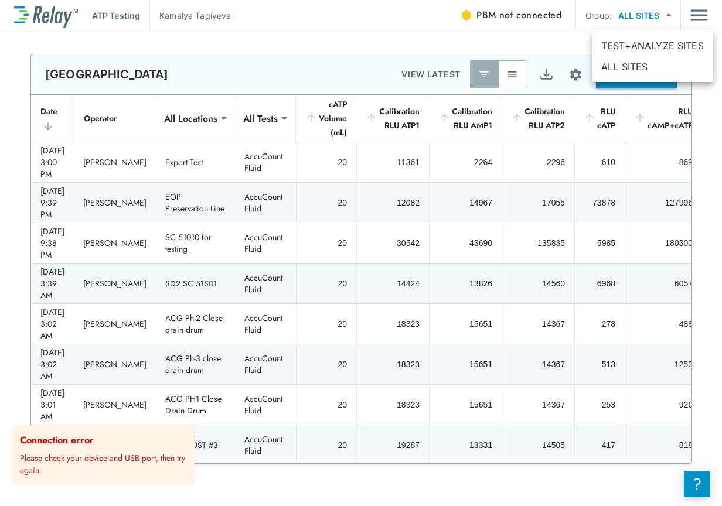
click at [623, 12] on div at bounding box center [361, 253] width 722 height 506
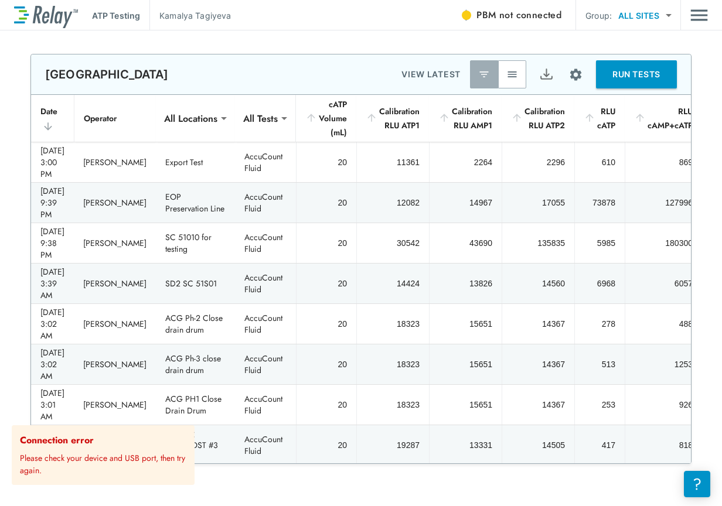
click at [503, 11] on span "not connected" at bounding box center [530, 14] width 62 height 13
